Goal: Task Accomplishment & Management: Use online tool/utility

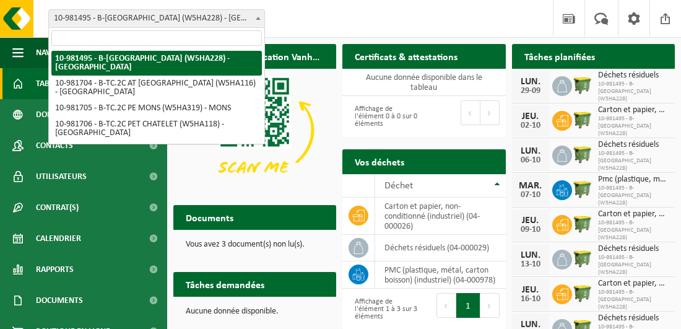
click at [255, 17] on span at bounding box center [258, 18] width 12 height 16
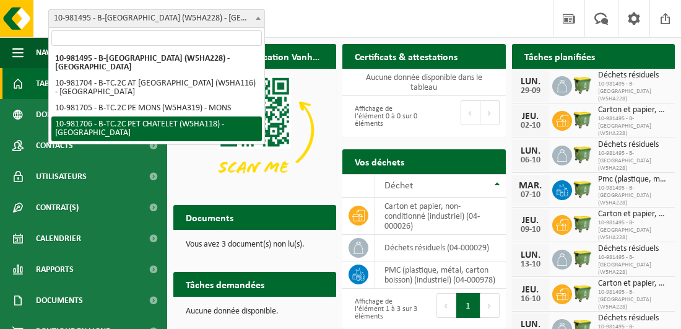
select select "162142"
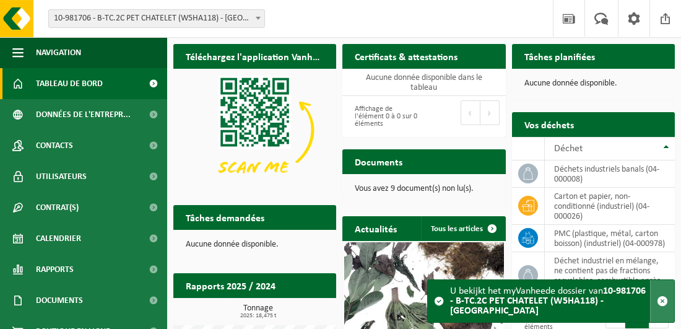
click at [660, 298] on span "button" at bounding box center [662, 300] width 11 height 11
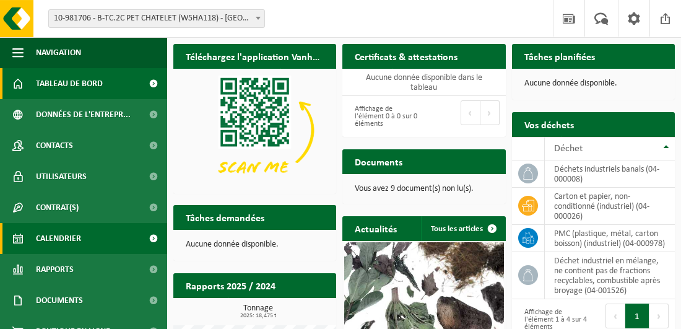
click at [76, 237] on span "Calendrier" at bounding box center [58, 238] width 45 height 31
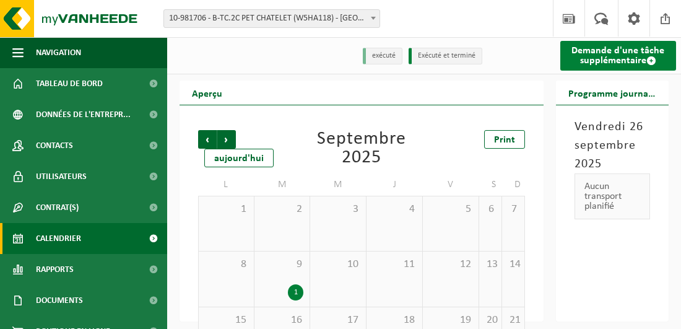
click at [609, 58] on link "Demande d'une tâche supplémentaire" at bounding box center [618, 56] width 116 height 30
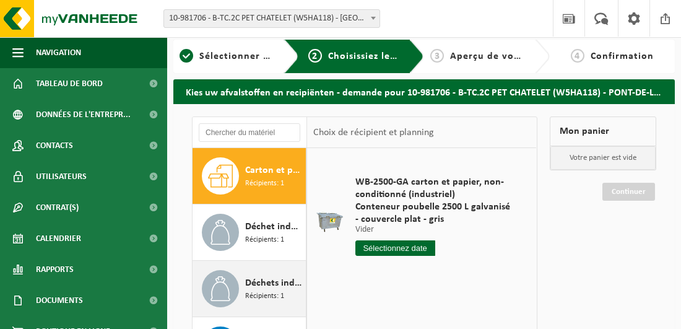
scroll to position [124, 0]
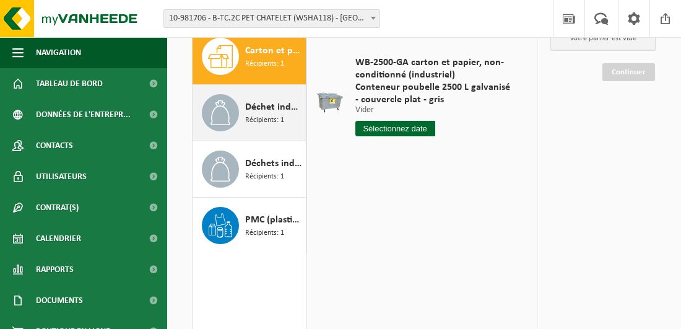
click at [259, 111] on span "Déchet industriel en mélange, ne contient pas de fractions recyclables, combust…" at bounding box center [274, 107] width 58 height 15
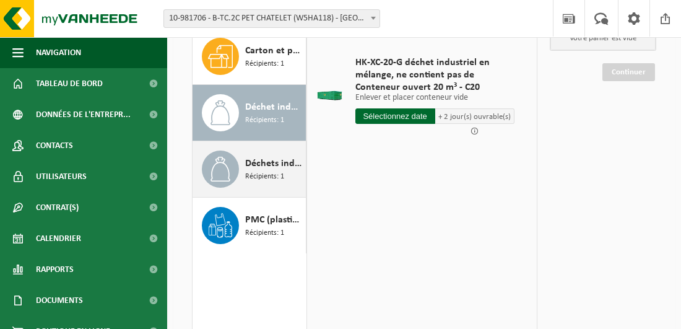
click at [256, 168] on span "Déchets industriels banals" at bounding box center [274, 163] width 58 height 15
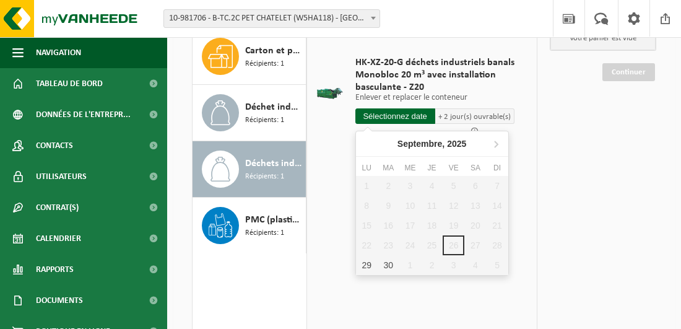
click at [385, 111] on input "text" at bounding box center [395, 115] width 80 height 15
click at [387, 261] on div "30" at bounding box center [389, 265] width 22 height 20
type input "à partir de 2025-09-30"
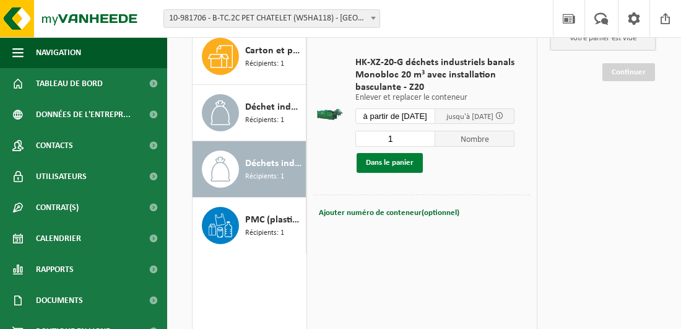
click at [381, 164] on button "Dans le panier" at bounding box center [390, 163] width 66 height 20
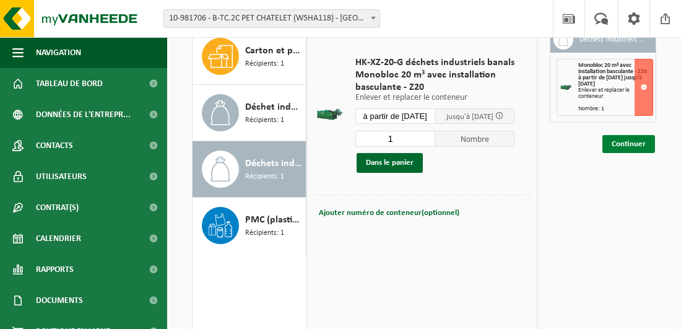
click at [622, 144] on link "Continuer" at bounding box center [629, 144] width 53 height 18
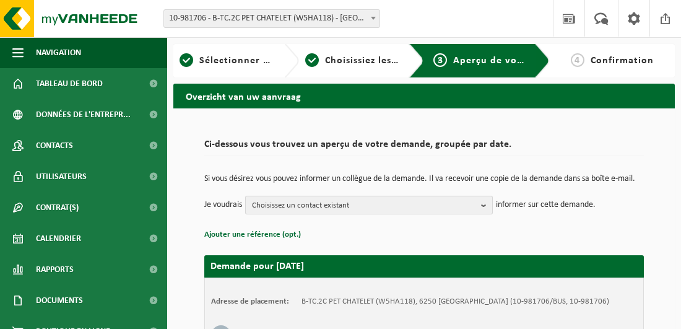
click at [486, 214] on b "button" at bounding box center [486, 204] width 11 height 17
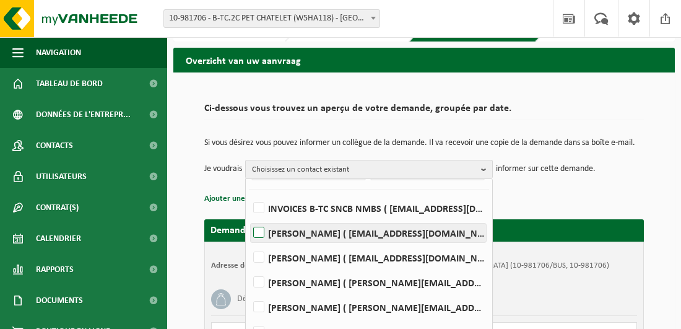
scroll to position [62, 0]
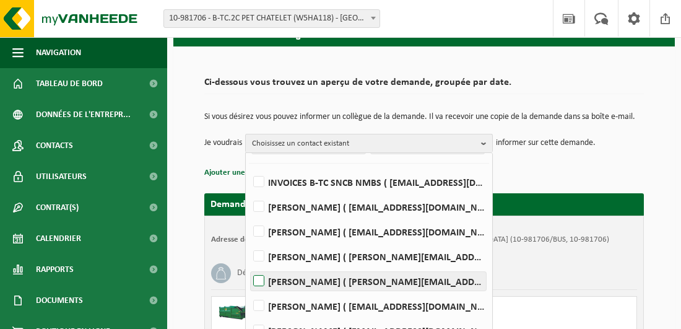
click at [261, 287] on label "Nadine Krol ( nadine.krol@belgiantrain.be )" at bounding box center [368, 281] width 235 height 19
click at [249, 266] on input "Nadine Krol ( nadine.krol@belgiantrain.be )" at bounding box center [248, 265] width 1 height 1
checkbox input "true"
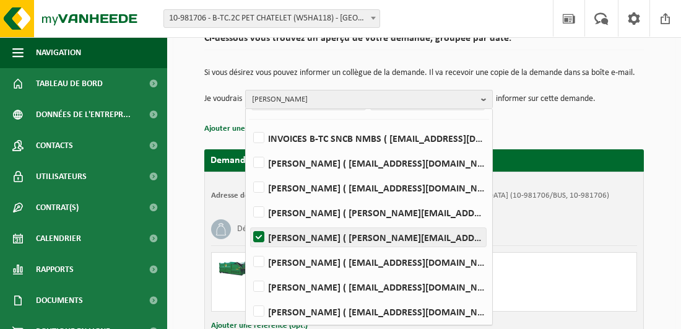
scroll to position [124, 0]
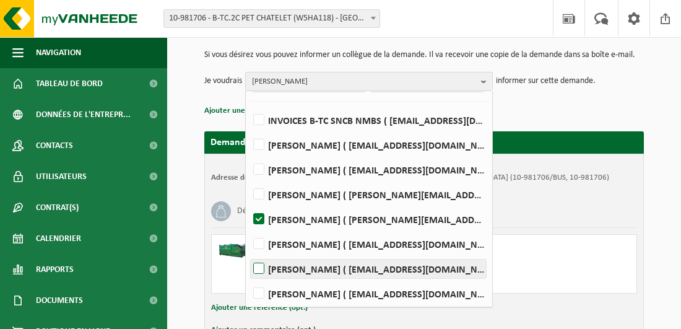
click at [264, 272] on label "Gorizio Salemme ( gorizio.salemme@belgiantrain.be )" at bounding box center [368, 268] width 235 height 19
click at [249, 253] on input "Gorizio Salemme ( gorizio.salemme@belgiantrain.be )" at bounding box center [248, 253] width 1 height 1
checkbox input "true"
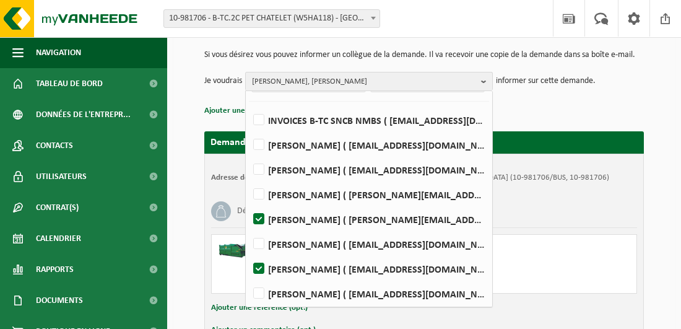
scroll to position [218, 0]
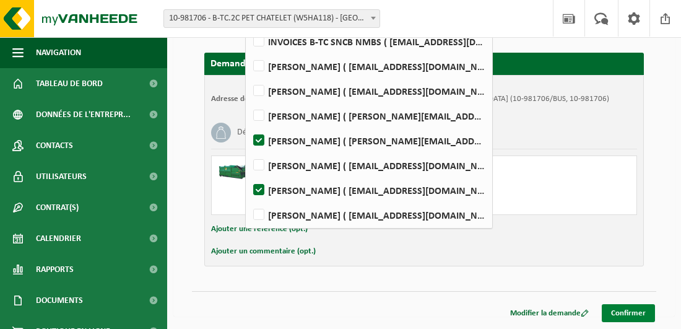
click at [634, 315] on link "Confirmer" at bounding box center [628, 313] width 53 height 18
